Goal: Transaction & Acquisition: Obtain resource

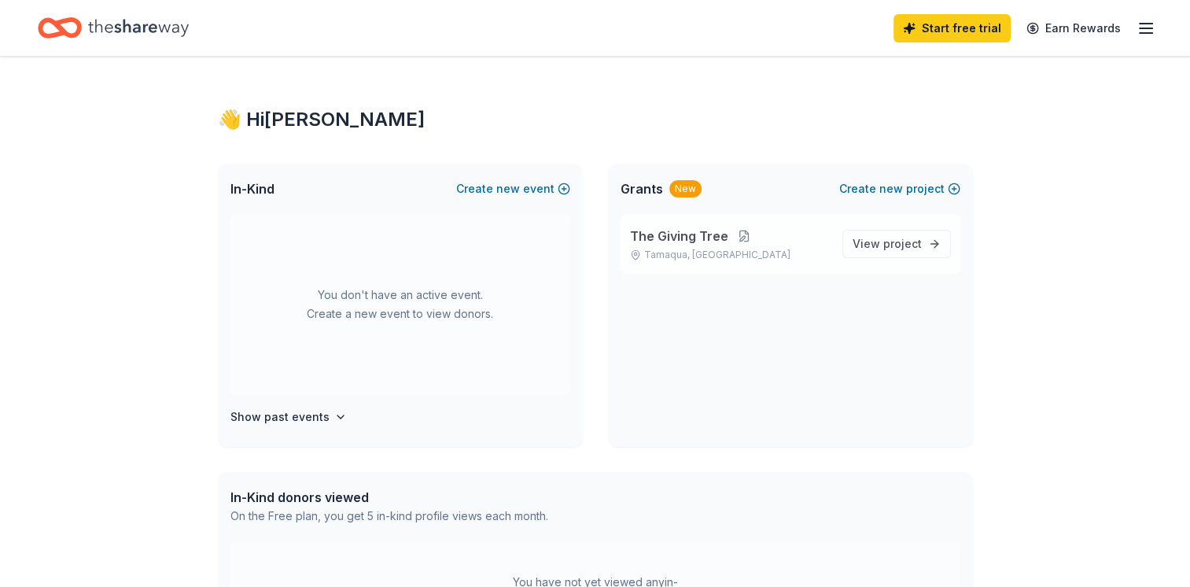
click at [735, 239] on button at bounding box center [744, 236] width 31 height 13
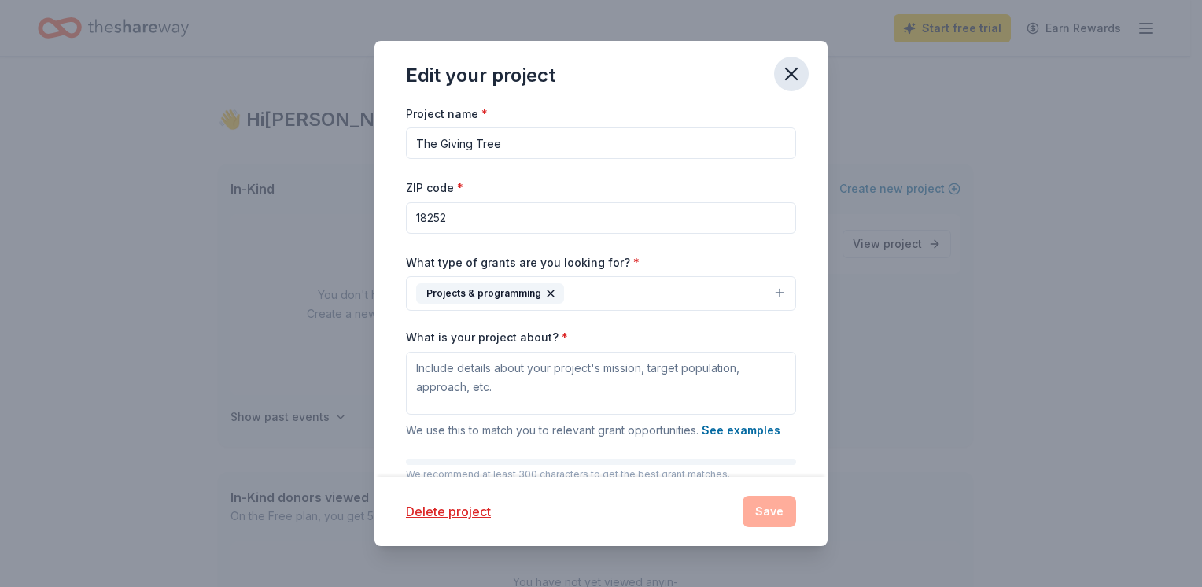
click at [793, 75] on icon "button" at bounding box center [791, 73] width 11 height 11
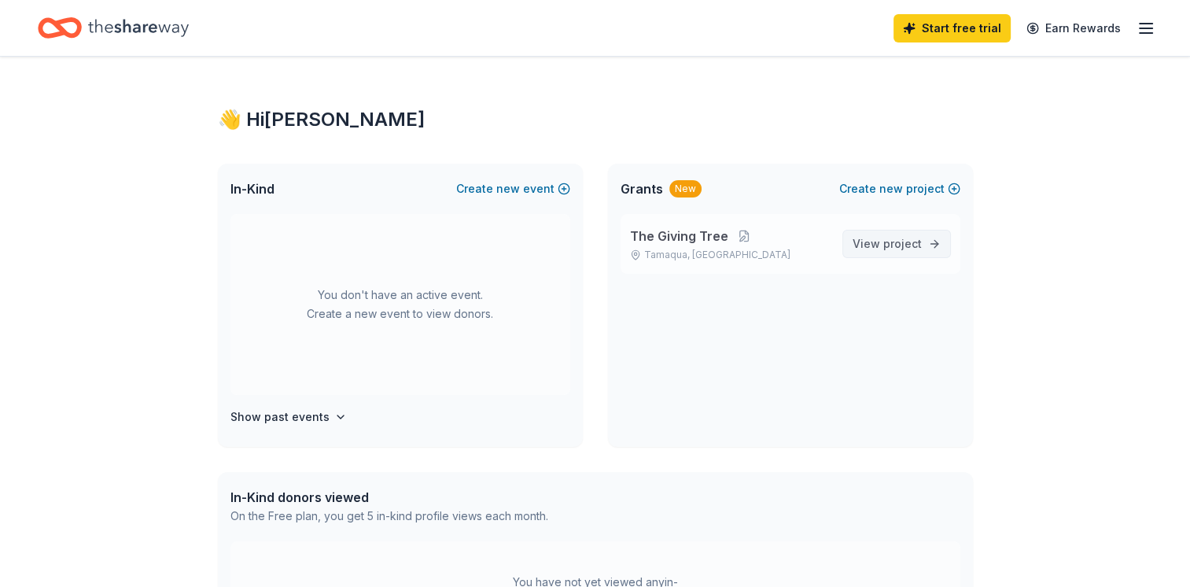
click at [887, 248] on span "project" at bounding box center [903, 243] width 39 height 13
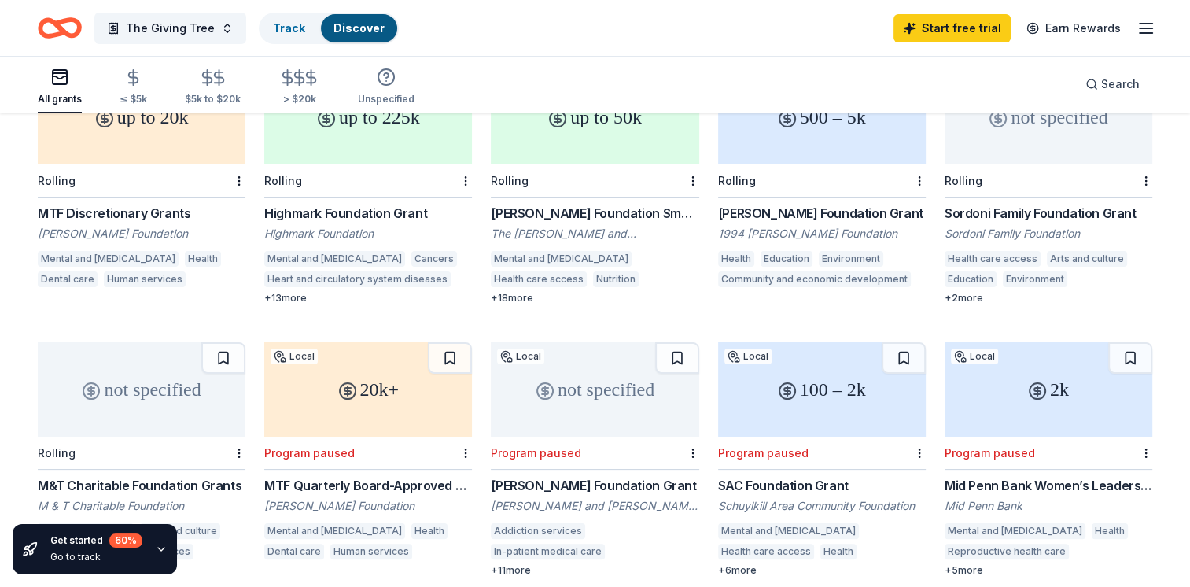
scroll to position [219, 0]
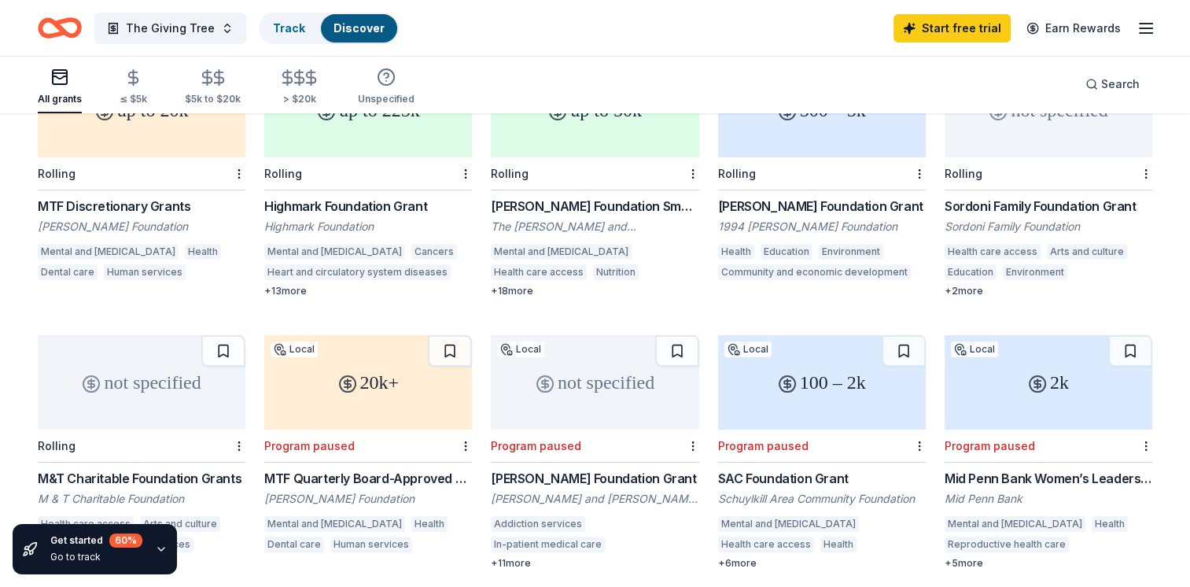
click at [164, 368] on div "not specified" at bounding box center [142, 382] width 208 height 94
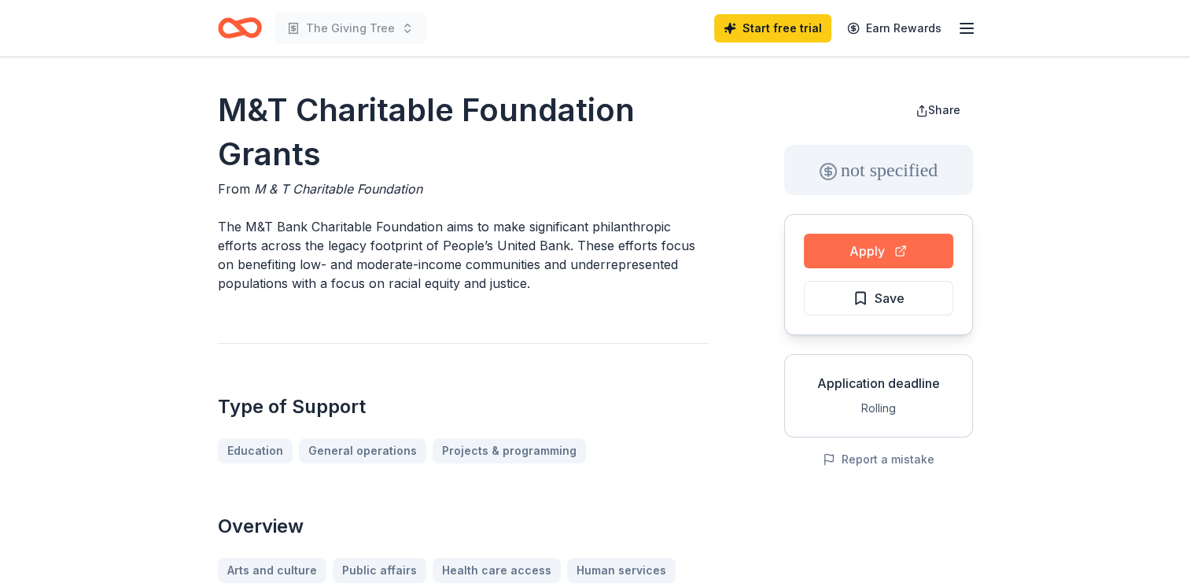
click at [847, 244] on button "Apply" at bounding box center [878, 251] width 149 height 35
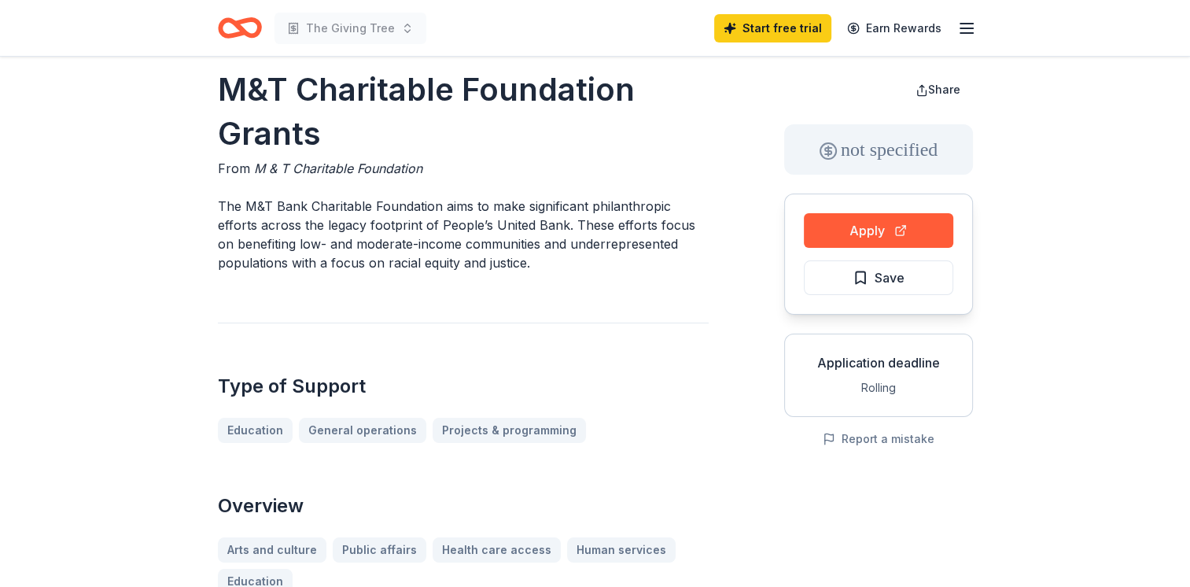
scroll to position [21, 0]
click at [878, 223] on button "Apply" at bounding box center [878, 229] width 149 height 35
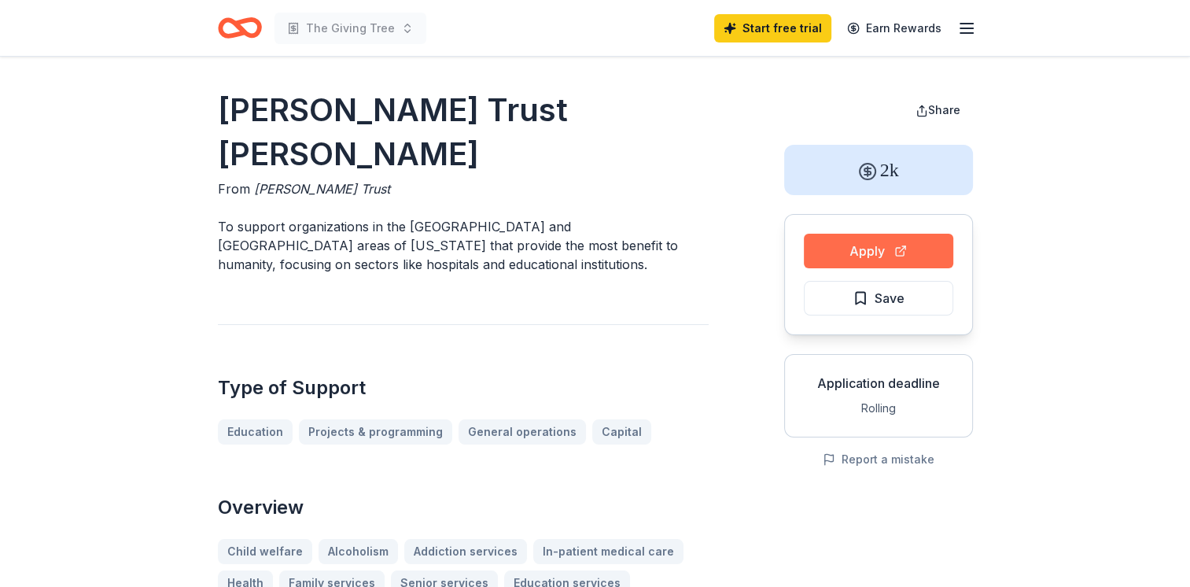
click at [873, 249] on button "Apply" at bounding box center [878, 251] width 149 height 35
click at [865, 258] on button "Apply" at bounding box center [878, 251] width 149 height 35
drag, startPoint x: 220, startPoint y: 106, endPoint x: 600, endPoint y: 116, distance: 380.1
click at [600, 116] on h1 "[PERSON_NAME] Trust [PERSON_NAME]" at bounding box center [463, 132] width 491 height 88
drag, startPoint x: 600, startPoint y: 116, endPoint x: 267, endPoint y: 115, distance: 332.8
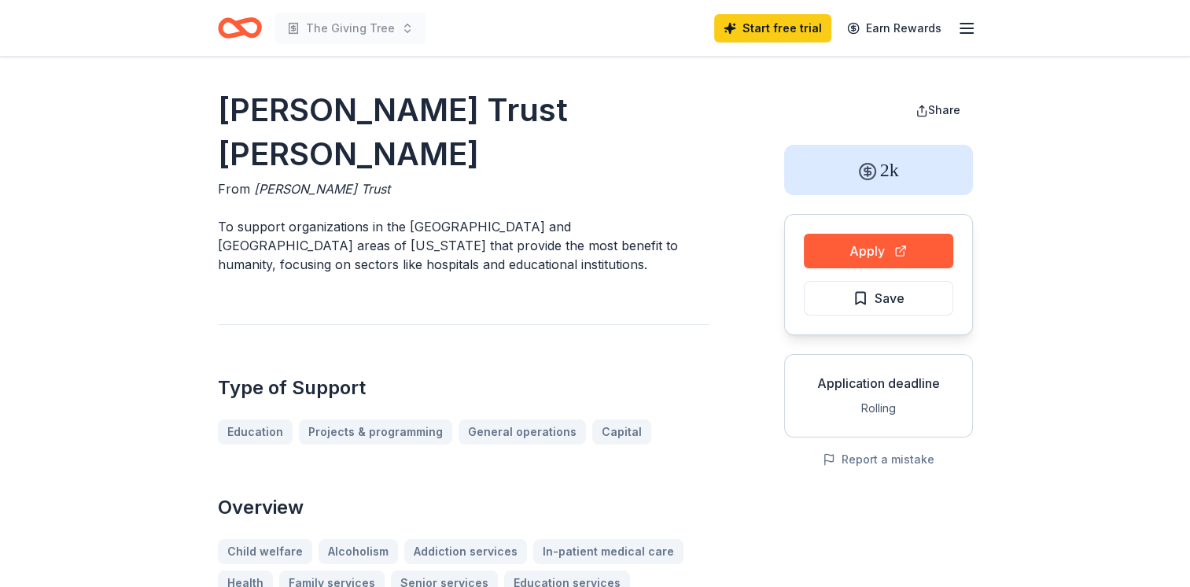
click at [267, 115] on h1 "[PERSON_NAME] Trust [PERSON_NAME]" at bounding box center [463, 132] width 491 height 88
